Goal: Browse casually

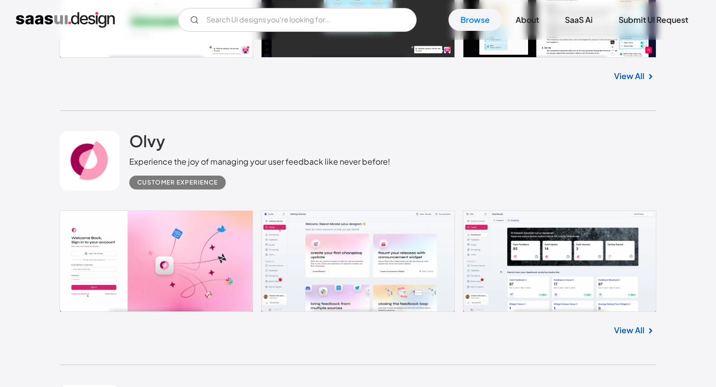
scroll to position [479, 0]
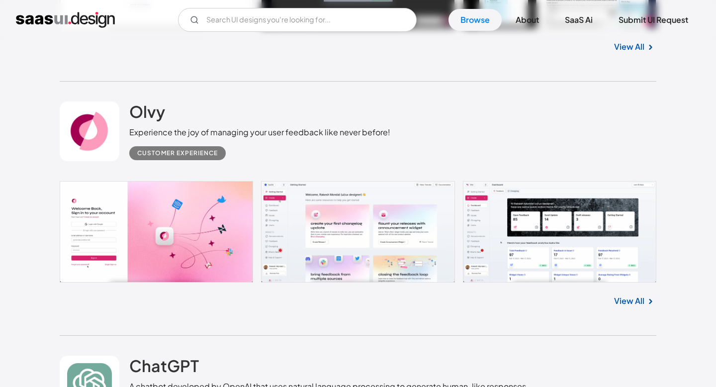
click at [641, 304] on link "View All" at bounding box center [629, 301] width 30 height 12
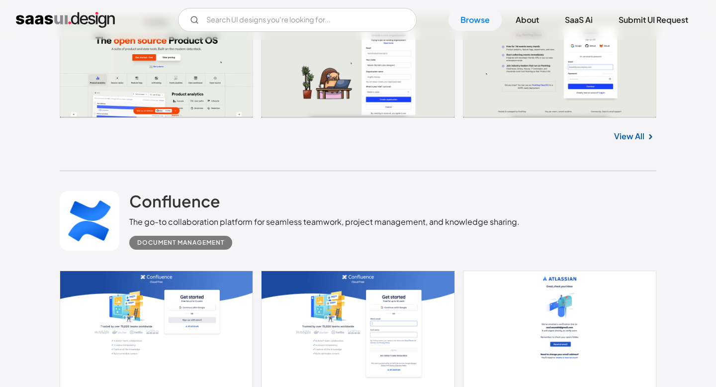
scroll to position [1234, 0]
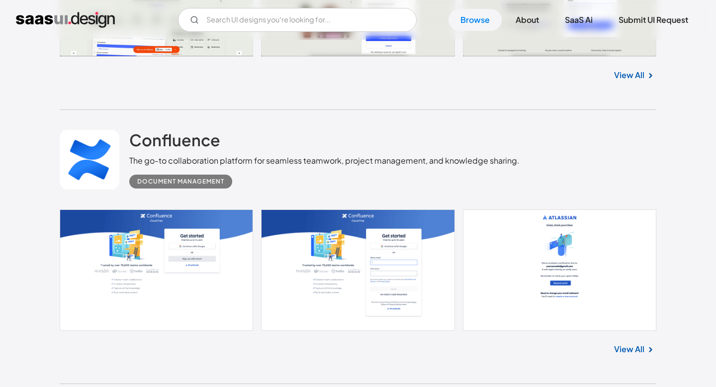
click at [640, 352] on link "View All" at bounding box center [629, 349] width 30 height 12
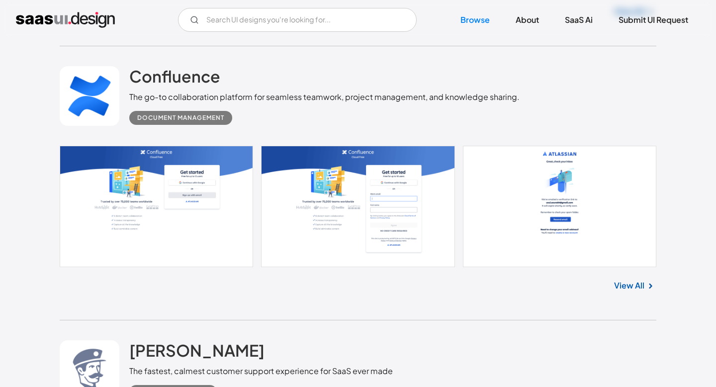
scroll to position [1299, 0]
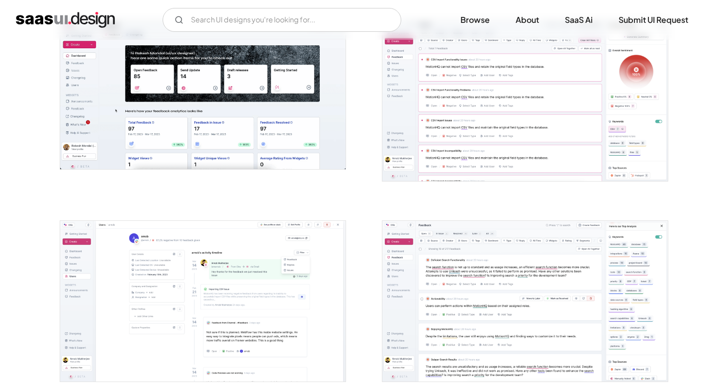
scroll to position [420, 0]
